Goal: Task Accomplishment & Management: Manage account settings

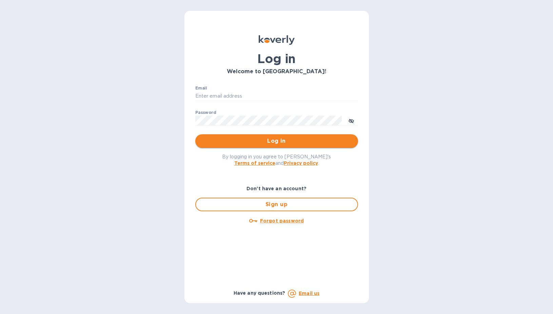
type input "sgupta@ardentgloballogistics.com"
click at [283, 143] on span "Log in" at bounding box center [277, 141] width 152 height 8
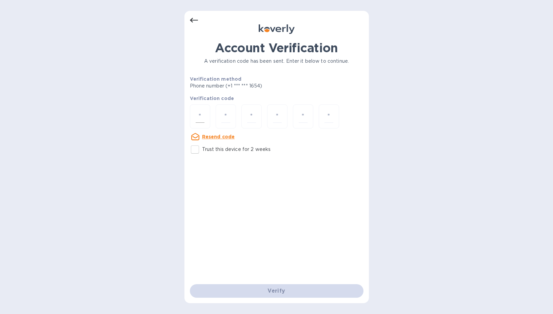
click at [205, 117] on div at bounding box center [200, 116] width 20 height 24
type input "8"
type input "5"
type input "7"
type input "2"
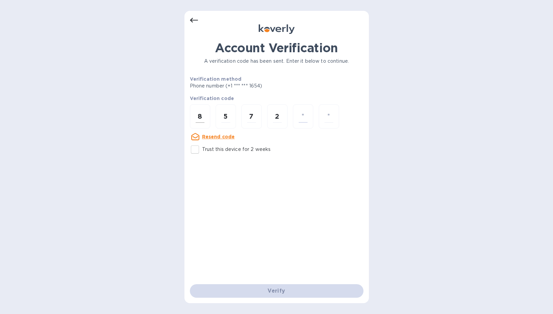
type input "9"
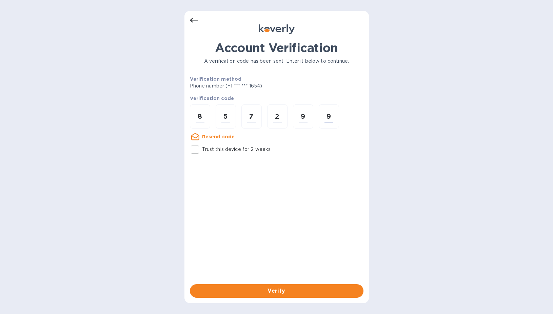
type input "9"
click at [208, 151] on p "Trust this device for 2 weeks" at bounding box center [236, 149] width 69 height 7
click at [202, 151] on input "Trust this device for 2 weeks" at bounding box center [195, 149] width 14 height 14
checkbox input "true"
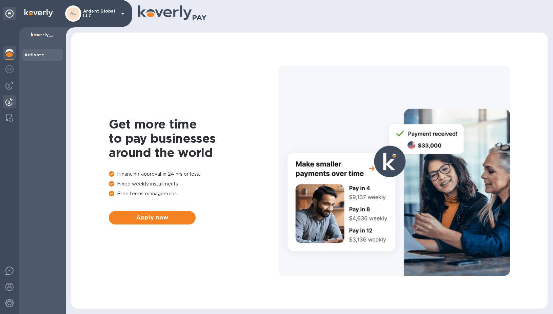
click at [13, 99] on img at bounding box center [9, 102] width 8 height 8
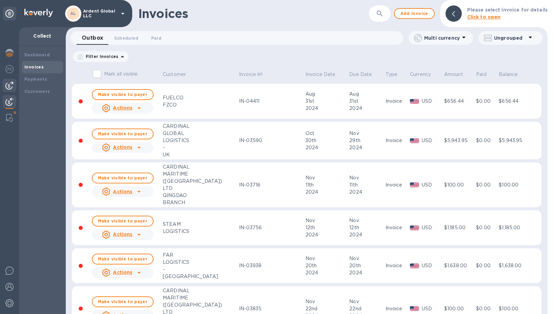
click at [12, 84] on img at bounding box center [9, 85] width 8 height 8
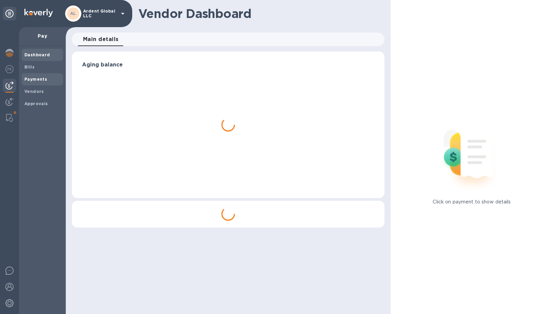
click at [34, 78] on b "Payments" at bounding box center [35, 79] width 23 height 5
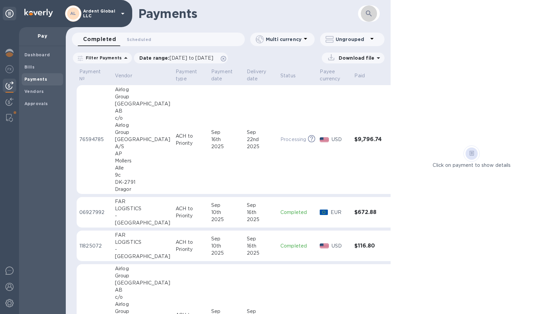
click at [369, 12] on icon "button" at bounding box center [369, 13] width 8 height 8
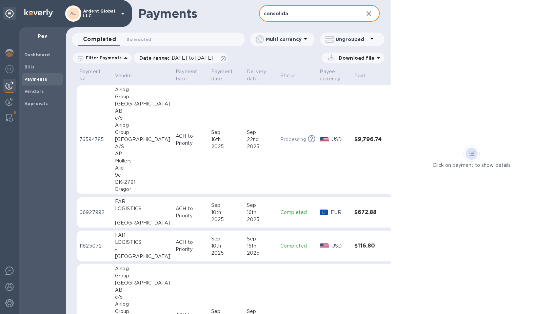
type input "consolida"
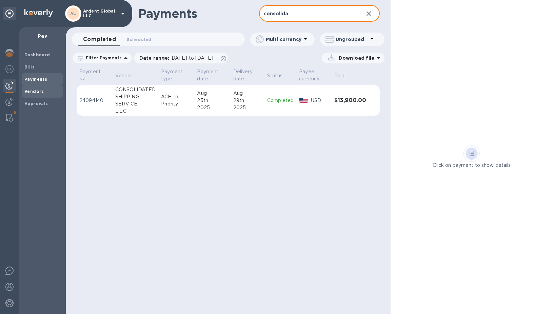
click at [28, 90] on b "Vendors" at bounding box center [34, 91] width 20 height 5
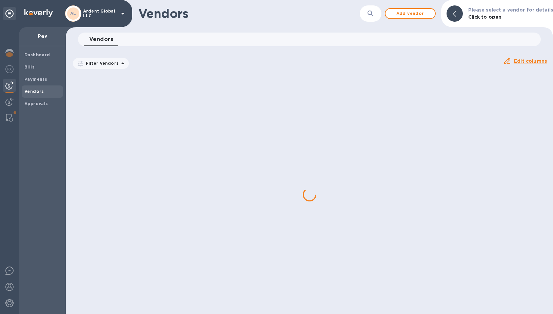
click at [28, 90] on b "Vendors" at bounding box center [34, 91] width 20 height 5
click at [29, 65] on b "Bills" at bounding box center [29, 66] width 10 height 5
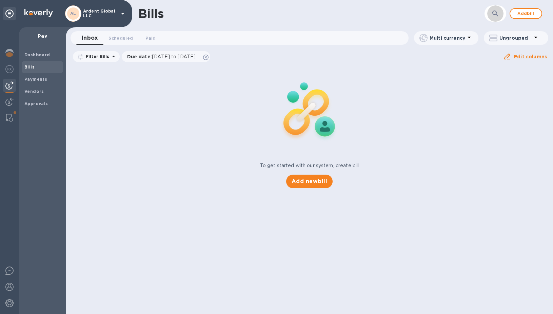
click at [492, 9] on button "button" at bounding box center [495, 13] width 16 height 16
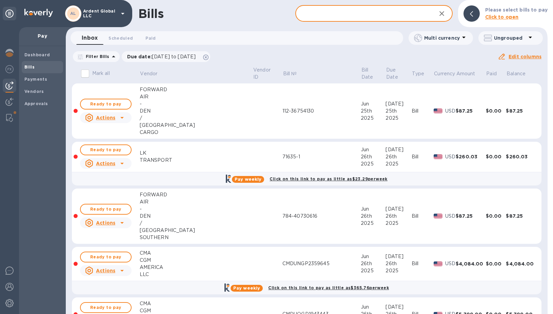
click at [391, 17] on input "text" at bounding box center [362, 13] width 135 height 17
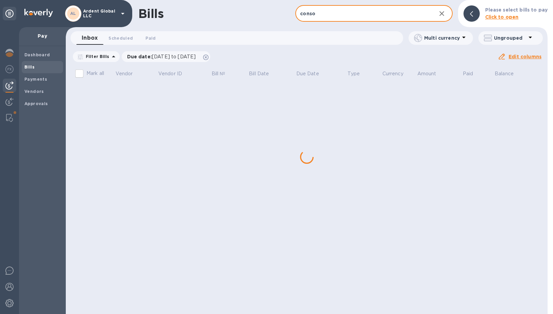
click at [357, 9] on input "conso" at bounding box center [362, 13] width 135 height 17
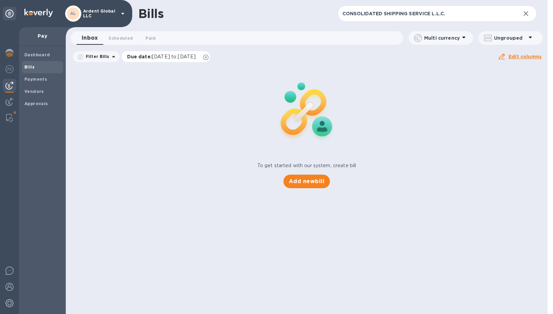
click at [209, 55] on icon at bounding box center [205, 57] width 5 height 5
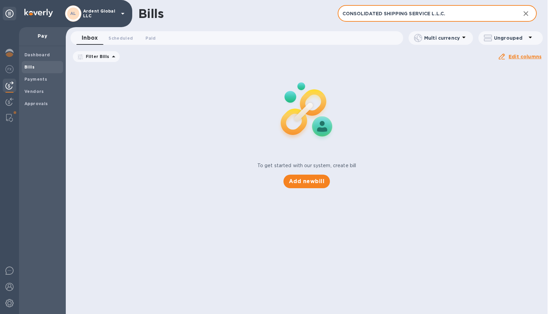
click at [465, 14] on input "CONSOLIDATED SHIPPING SERVICE L.L.C." at bounding box center [427, 13] width 178 height 17
drag, startPoint x: 383, startPoint y: 11, endPoint x: 481, endPoint y: 14, distance: 97.7
click at [481, 14] on input "CONSOLIDATED SHIPPING SERVICE L.L.C." at bounding box center [427, 13] width 178 height 17
type input "CONSOLIDATED"
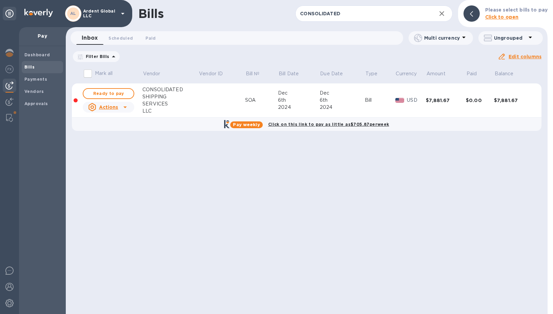
click at [133, 107] on div "Actions" at bounding box center [108, 107] width 54 height 14
click at [370, 160] on div at bounding box center [276, 157] width 553 height 314
click at [448, 16] on button "button" at bounding box center [442, 13] width 16 height 16
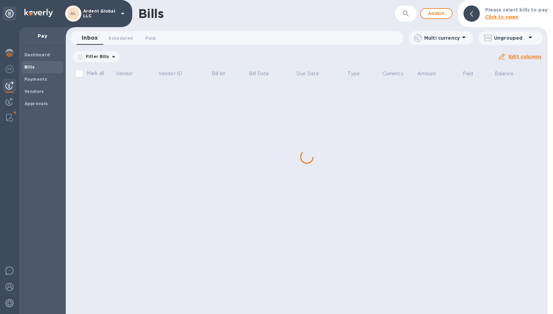
click at [447, 16] on span "Add bill" at bounding box center [436, 13] width 20 height 8
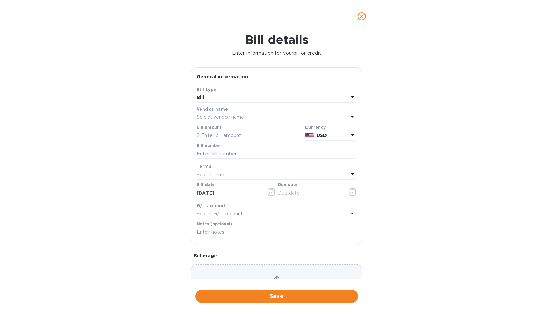
click at [213, 121] on div "Select vendor name" at bounding box center [273, 117] width 152 height 9
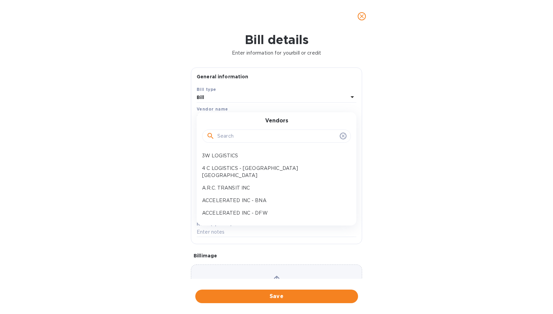
click at [227, 137] on input "text" at bounding box center [277, 136] width 120 height 10
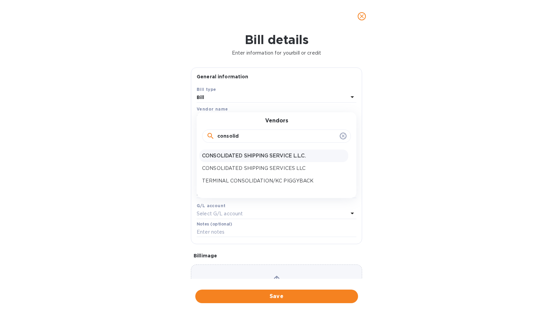
type input "consolid"
click at [248, 158] on p "CONSOLIDATED SHIPPING SERVICE L.L.C." at bounding box center [273, 155] width 143 height 7
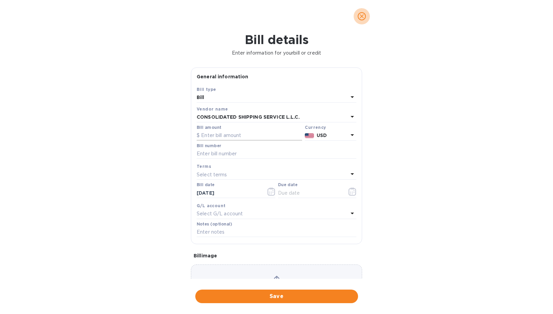
click at [237, 140] on input "text" at bounding box center [250, 136] width 106 height 10
paste input "16,800.00"
type input "16,800.00"
type input "SOA 09.18"
click at [226, 174] on p "Select terms" at bounding box center [212, 174] width 31 height 7
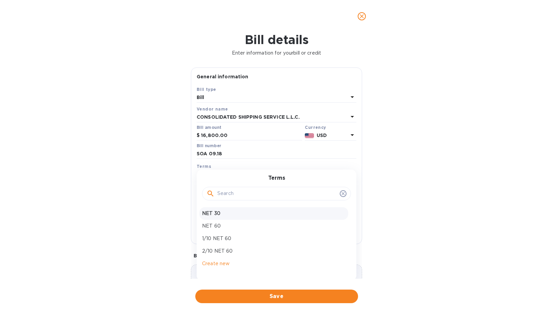
click at [217, 210] on p "NET 30" at bounding box center [273, 213] width 143 height 7
type input "[DATE]"
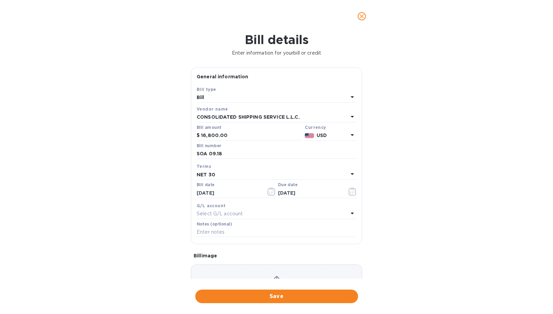
click at [227, 216] on p "Select G/L account" at bounding box center [220, 213] width 46 height 7
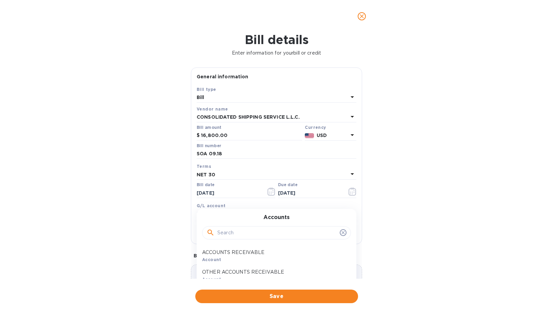
click at [228, 232] on input "text" at bounding box center [277, 233] width 120 height 10
type input "payab"
click at [231, 248] on div "ACCOUNTS PAYABLE Account" at bounding box center [273, 256] width 149 height 20
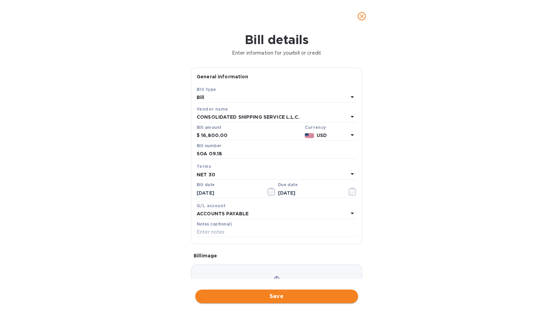
click at [243, 298] on span "Save" at bounding box center [277, 296] width 152 height 8
click at [243, 298] on div "Save" at bounding box center [277, 296] width 166 height 16
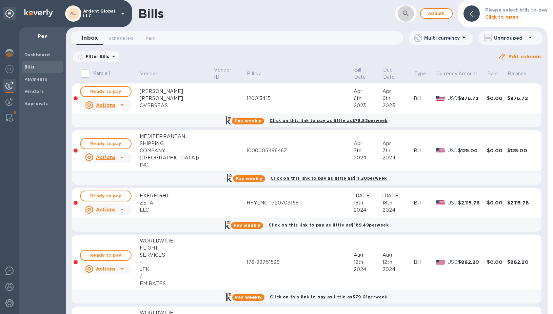
click at [410, 14] on icon "button" at bounding box center [406, 13] width 8 height 8
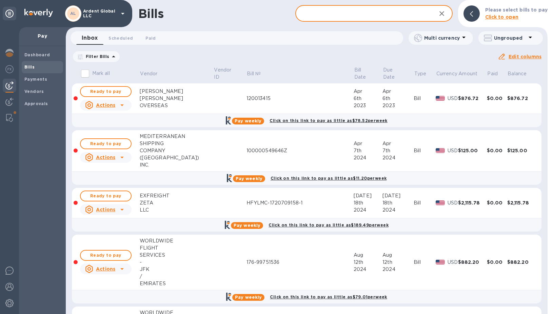
click at [372, 11] on input "text" at bounding box center [362, 13] width 135 height 17
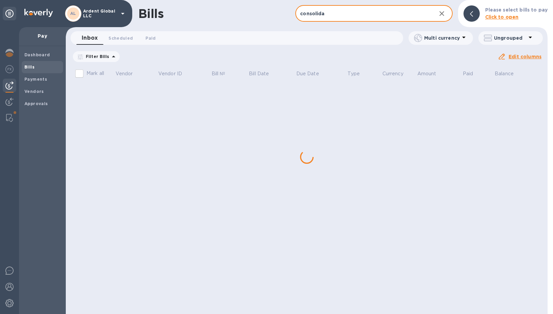
type input "consolida"
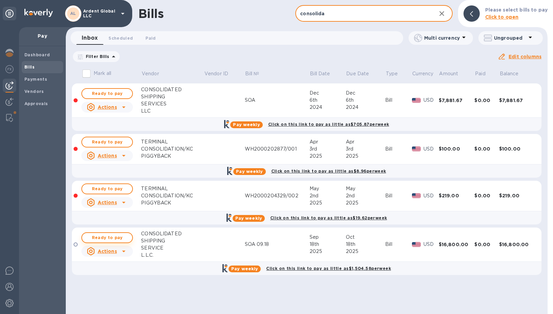
click at [107, 237] on span "Ready to pay" at bounding box center [107, 238] width 39 height 8
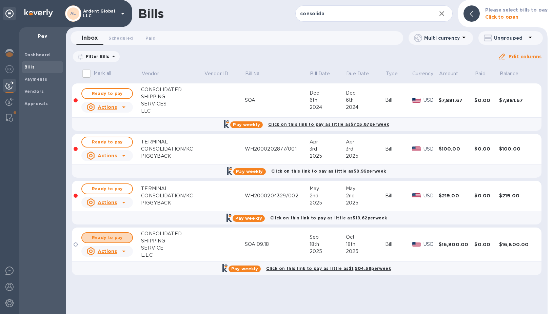
click at [107, 237] on span "Ready to pay" at bounding box center [107, 238] width 39 height 8
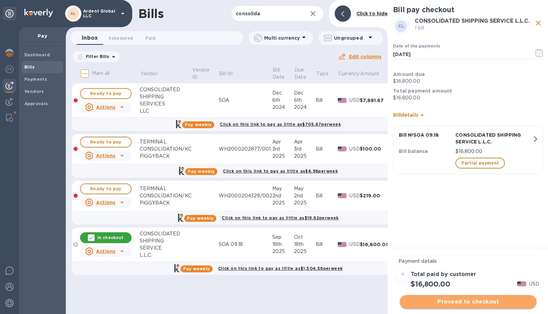
click at [446, 304] on span "Proceed to checkout" at bounding box center [468, 302] width 126 height 8
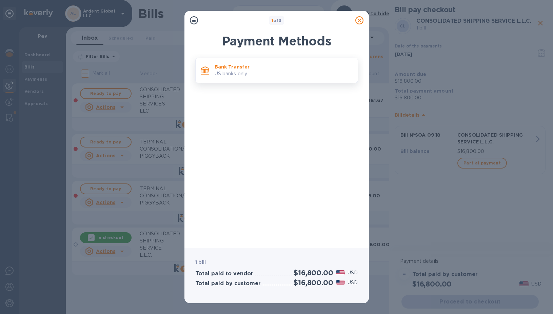
click at [264, 79] on div "Bank Transfer US banks only." at bounding box center [283, 70] width 143 height 19
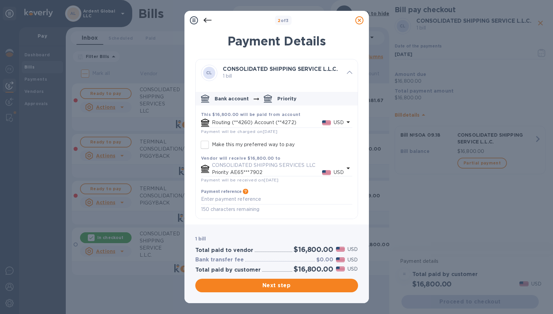
click at [267, 118] on div "Routing (**4260) Account (**4272) USD" at bounding box center [278, 123] width 135 height 10
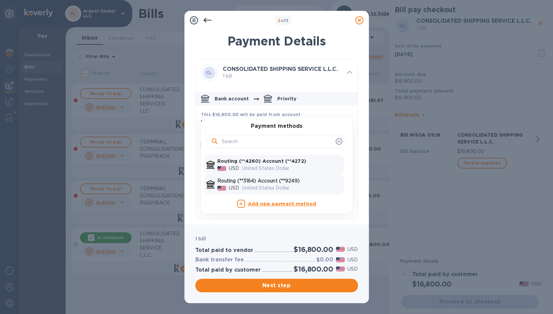
click at [268, 183] on p "Routing (**3164) Account (**9249)" at bounding box center [279, 180] width 124 height 7
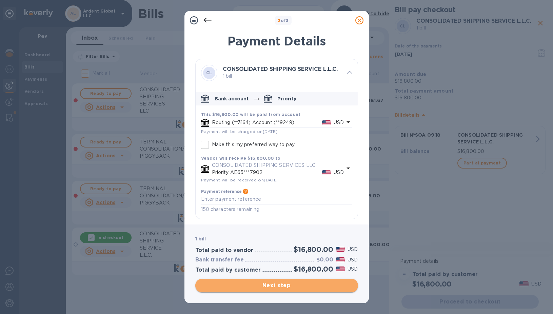
click at [283, 284] on span "Next step" at bounding box center [277, 286] width 152 height 8
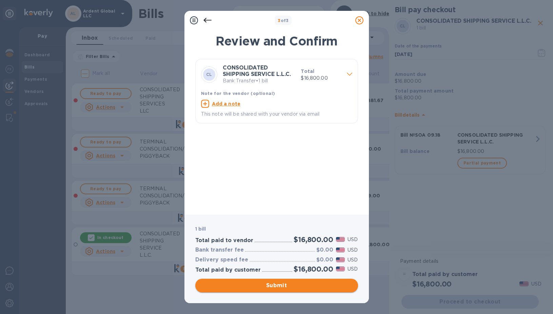
click at [283, 284] on span "Submit" at bounding box center [277, 286] width 152 height 8
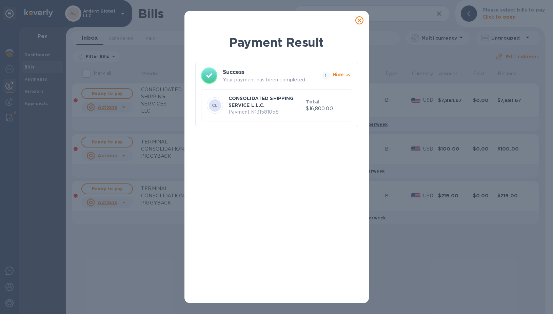
click at [359, 19] on icon at bounding box center [360, 20] width 8 height 8
